Goal: Information Seeking & Learning: Check status

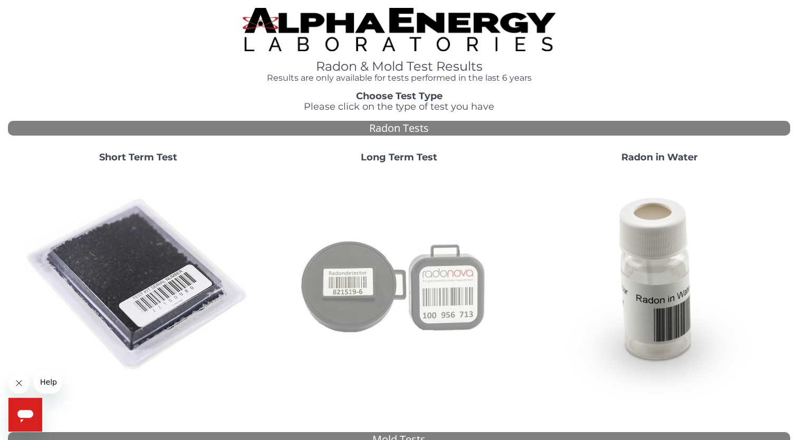
click at [369, 290] on img at bounding box center [398, 284] width 227 height 227
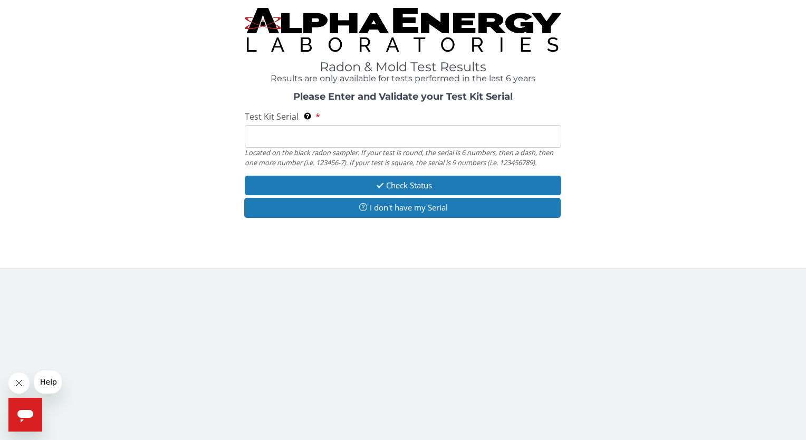
click at [380, 137] on input "Test Kit Serial Located on the black radon sampler. If your test is round, the …" at bounding box center [403, 136] width 316 height 23
paste input "AT101404440"
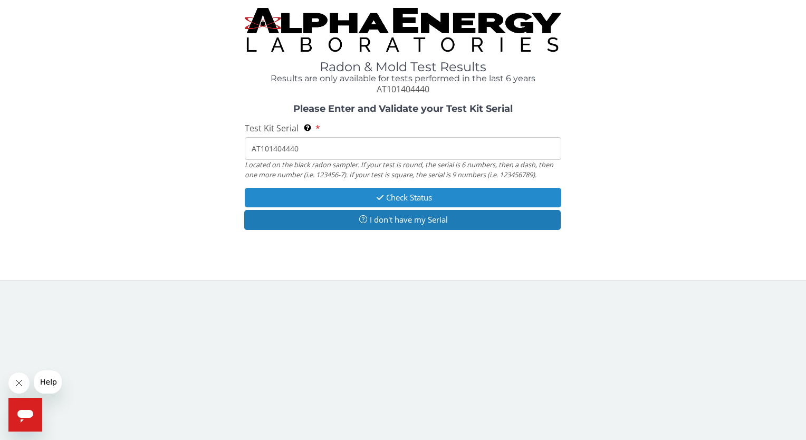
type input "AT101404440"
click at [390, 197] on button "Check Status" at bounding box center [403, 198] width 316 height 20
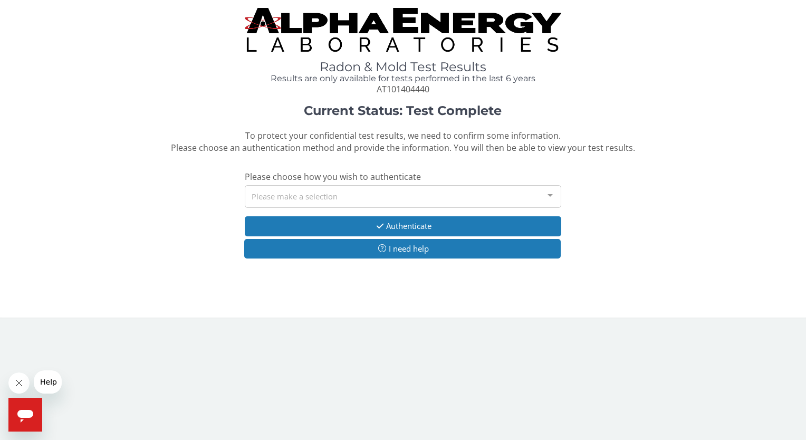
click at [391, 192] on div "Please make a selection" at bounding box center [403, 196] width 316 height 23
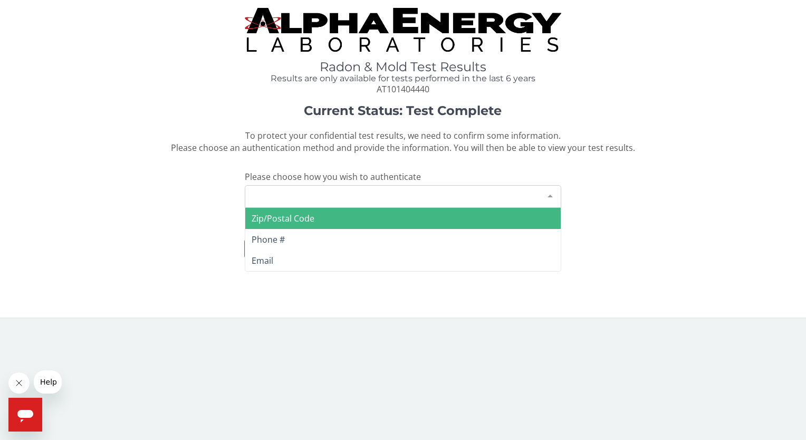
click at [378, 222] on span "Zip/Postal Code" at bounding box center [402, 218] width 315 height 21
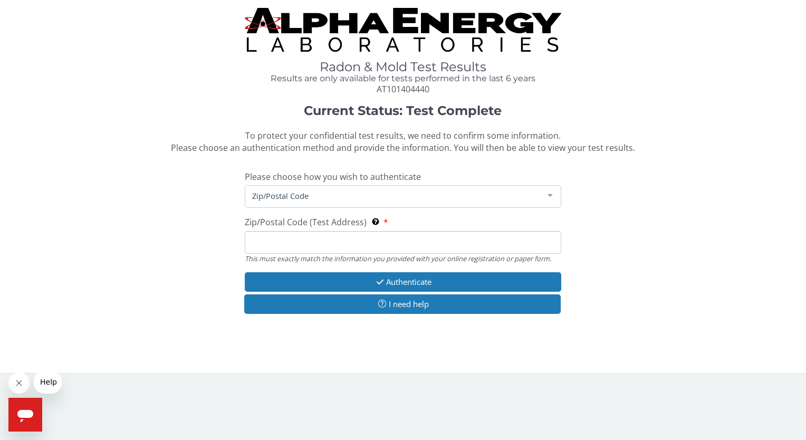
click at [612, 287] on div "Current Status: Test Complete To protect your confidential test results, we nee…" at bounding box center [403, 215] width 790 height 222
click at [481, 245] on input "Zip/Postal Code (Test Address) This must exactly match the information you prov…" at bounding box center [403, 242] width 316 height 23
paste input "75081"
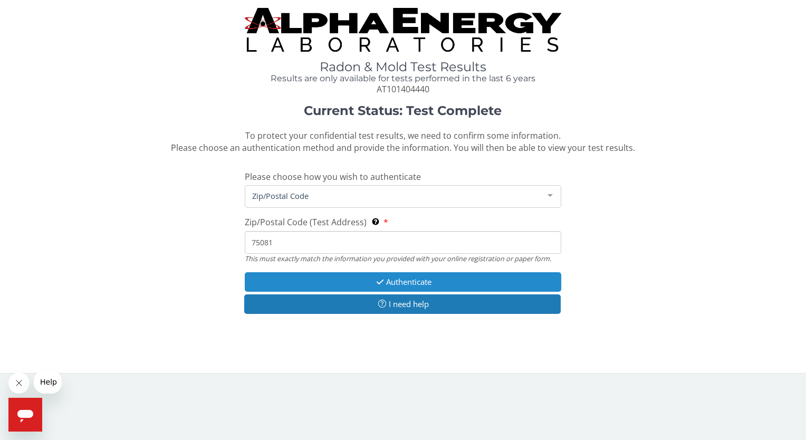
type input "75081"
click at [467, 276] on button "Authenticate" at bounding box center [403, 282] width 316 height 20
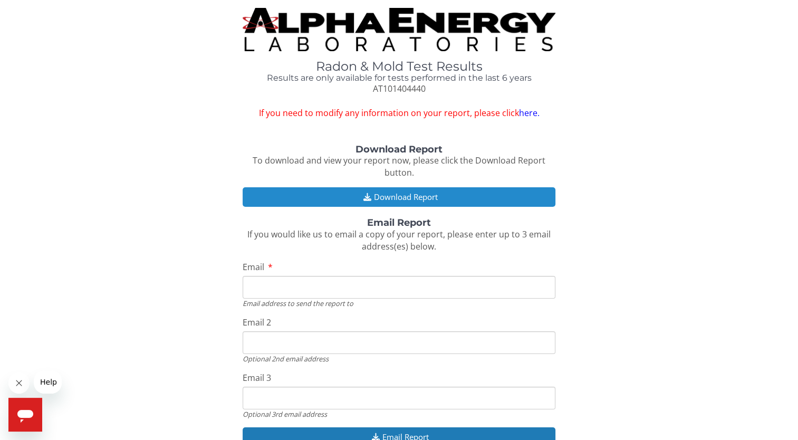
click at [458, 202] on button "Download Report" at bounding box center [399, 197] width 313 height 20
